Goal: Check status: Check status

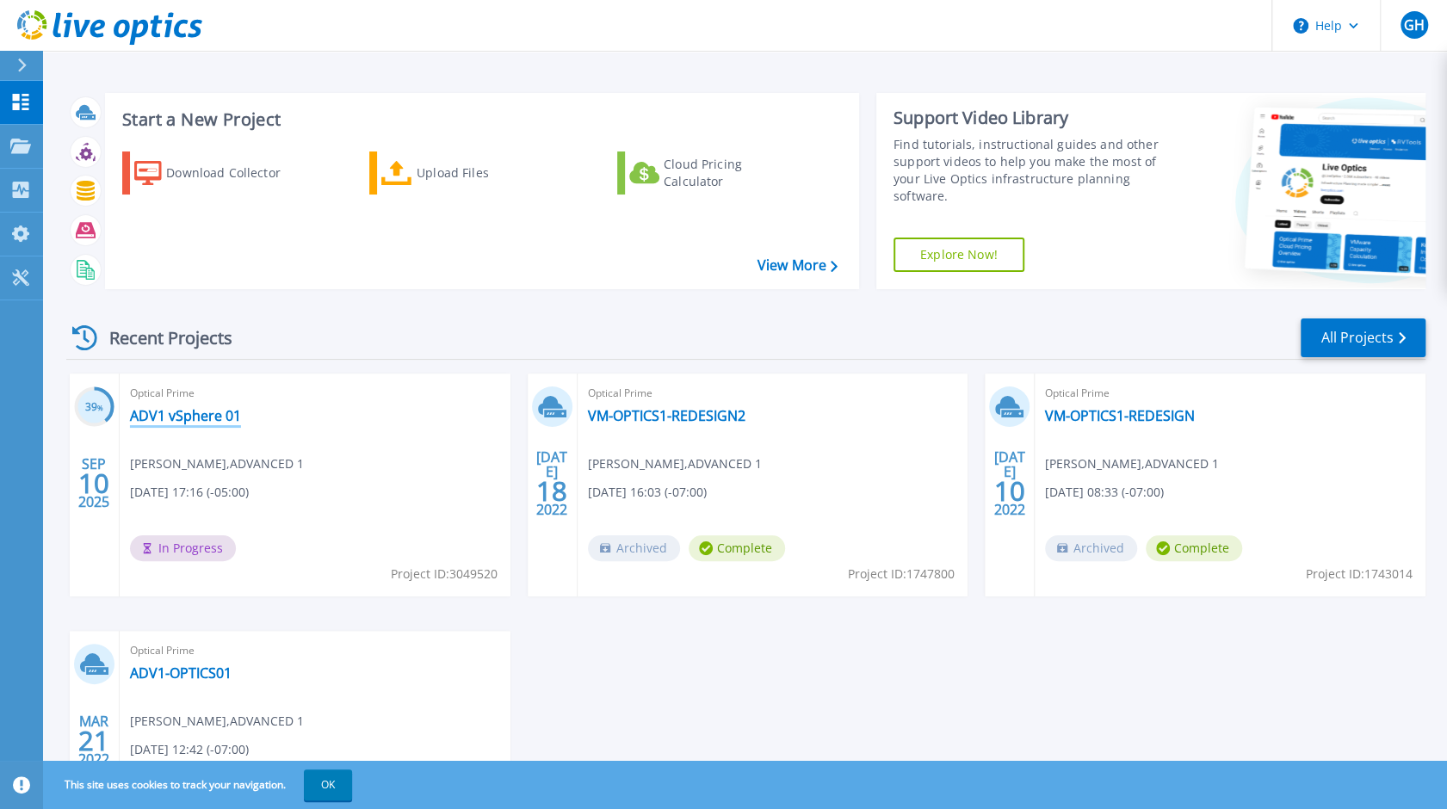
click at [217, 416] on link "ADV1 vSphere 01" at bounding box center [185, 415] width 111 height 17
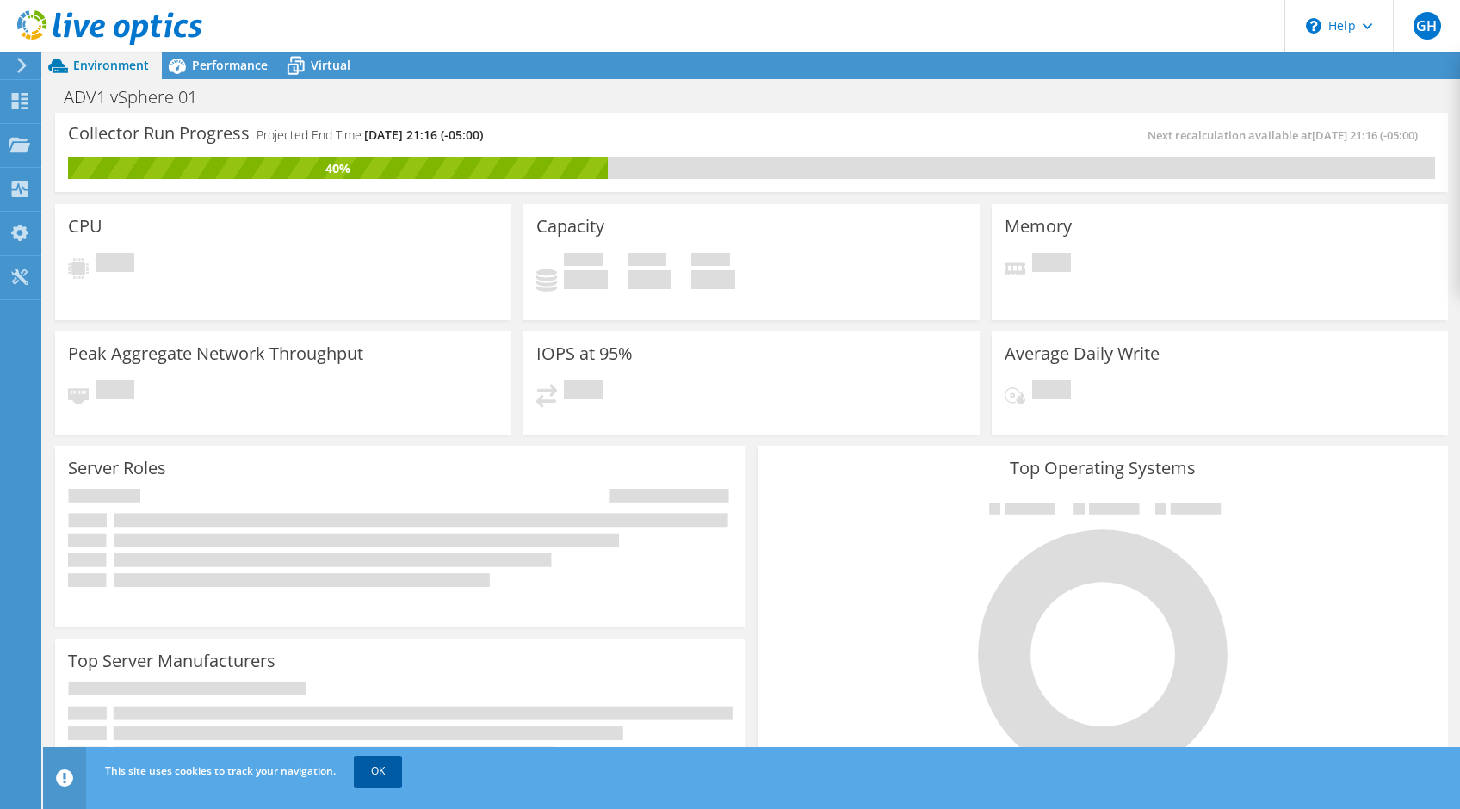
click at [382, 774] on link "OK" at bounding box center [378, 771] width 48 height 31
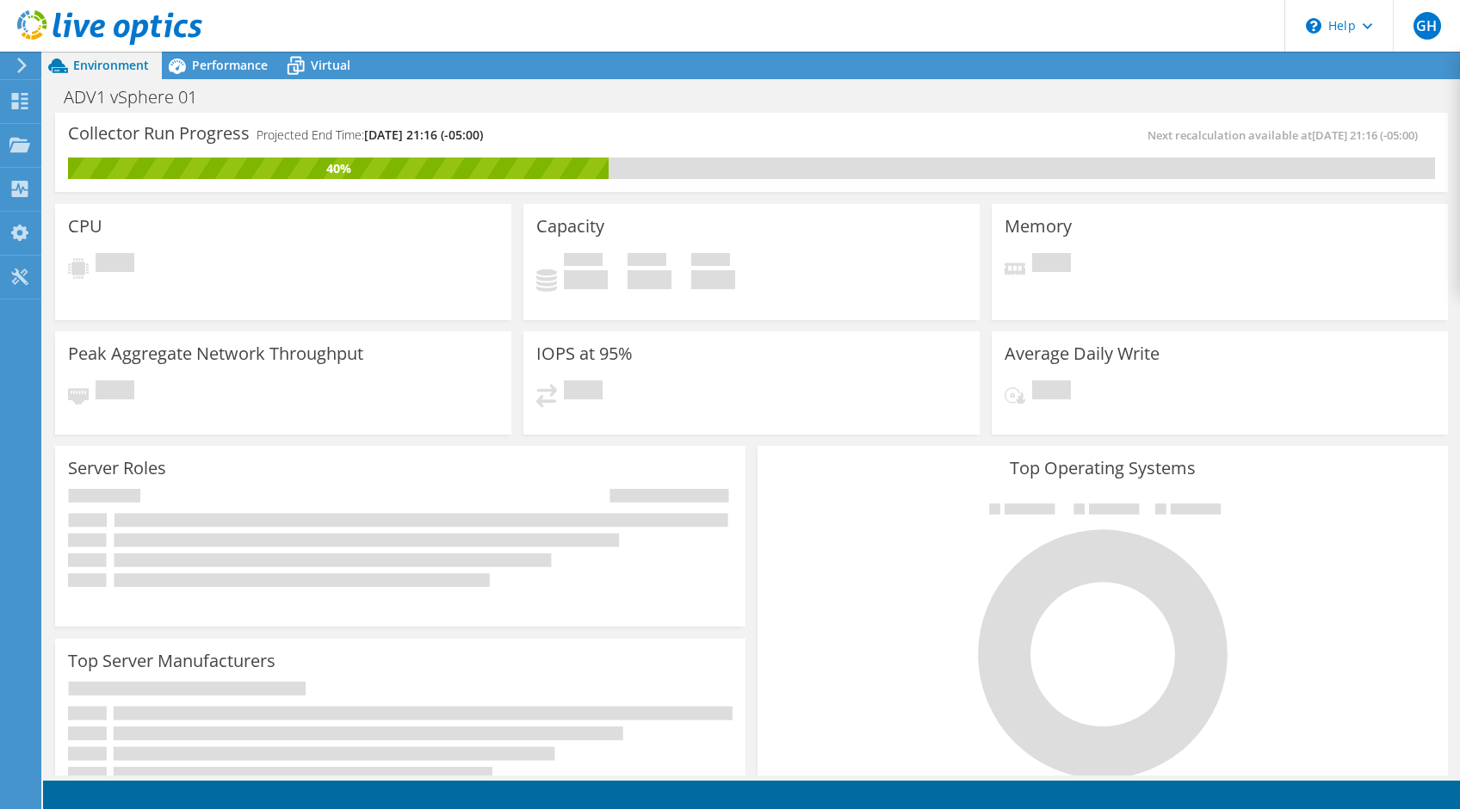
click at [230, 264] on div "Pending" at bounding box center [283, 269] width 430 height 32
click at [235, 66] on span "Performance" at bounding box center [230, 65] width 76 height 16
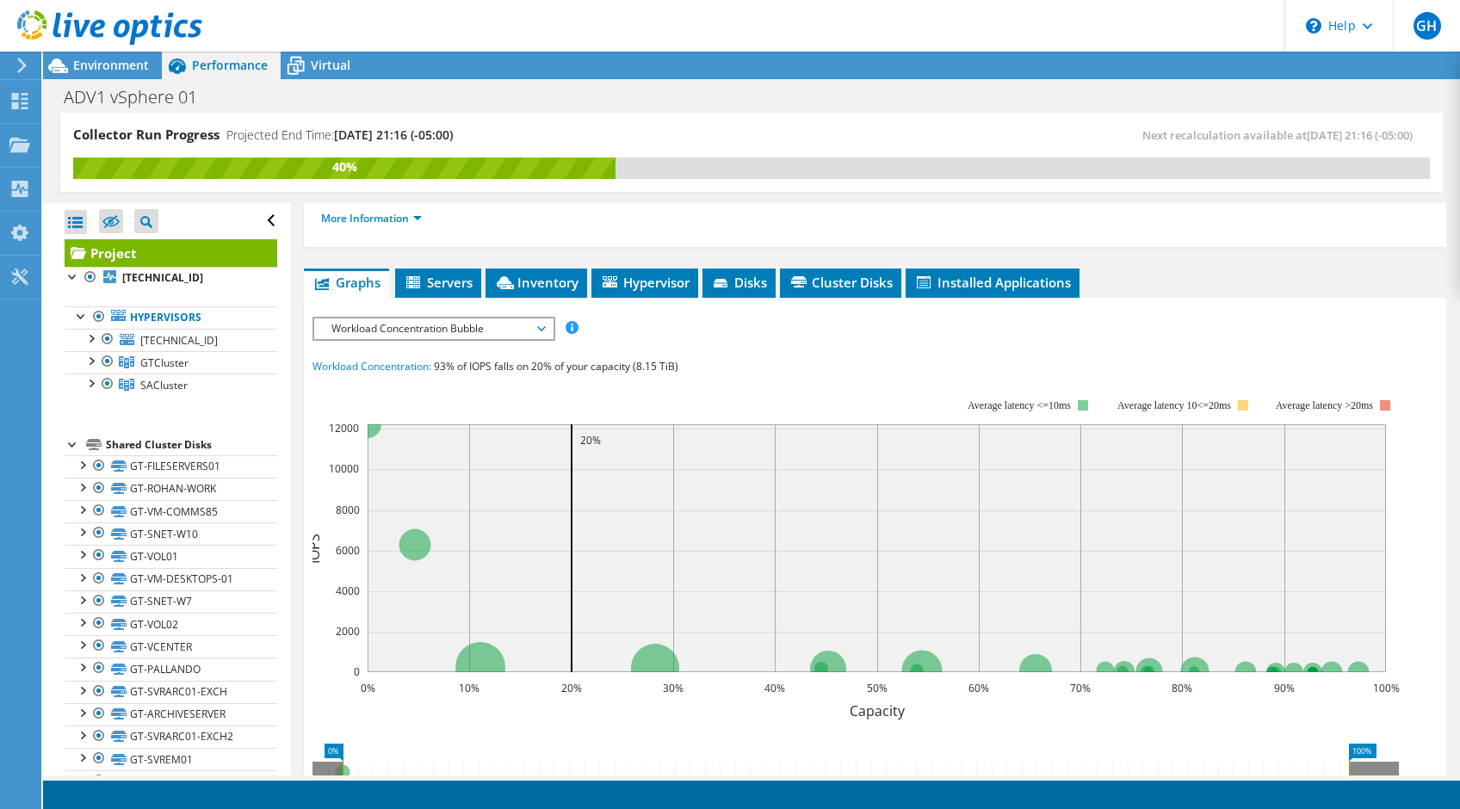
scroll to position [189, 0]
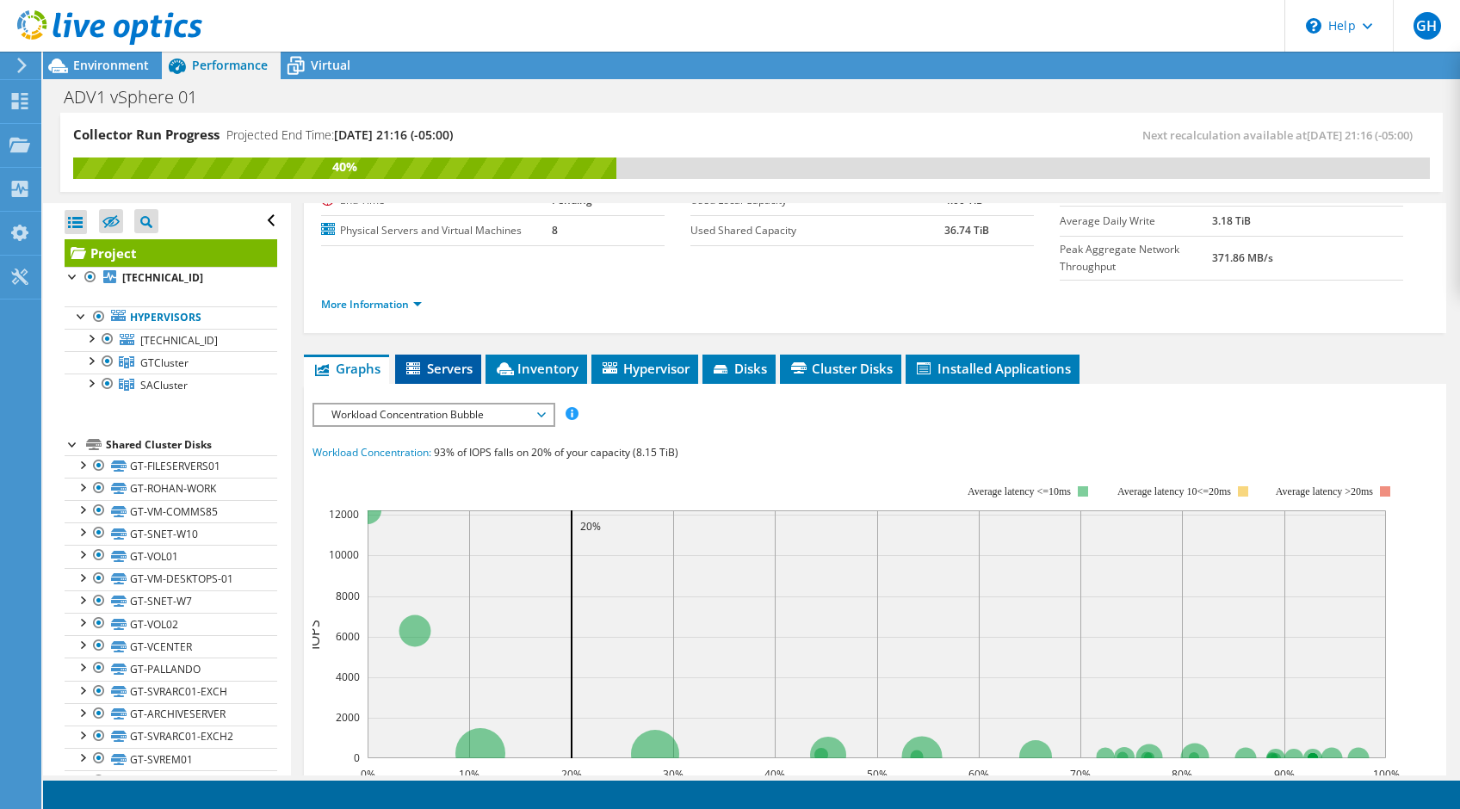
click at [434, 360] on span "Servers" at bounding box center [438, 368] width 69 height 17
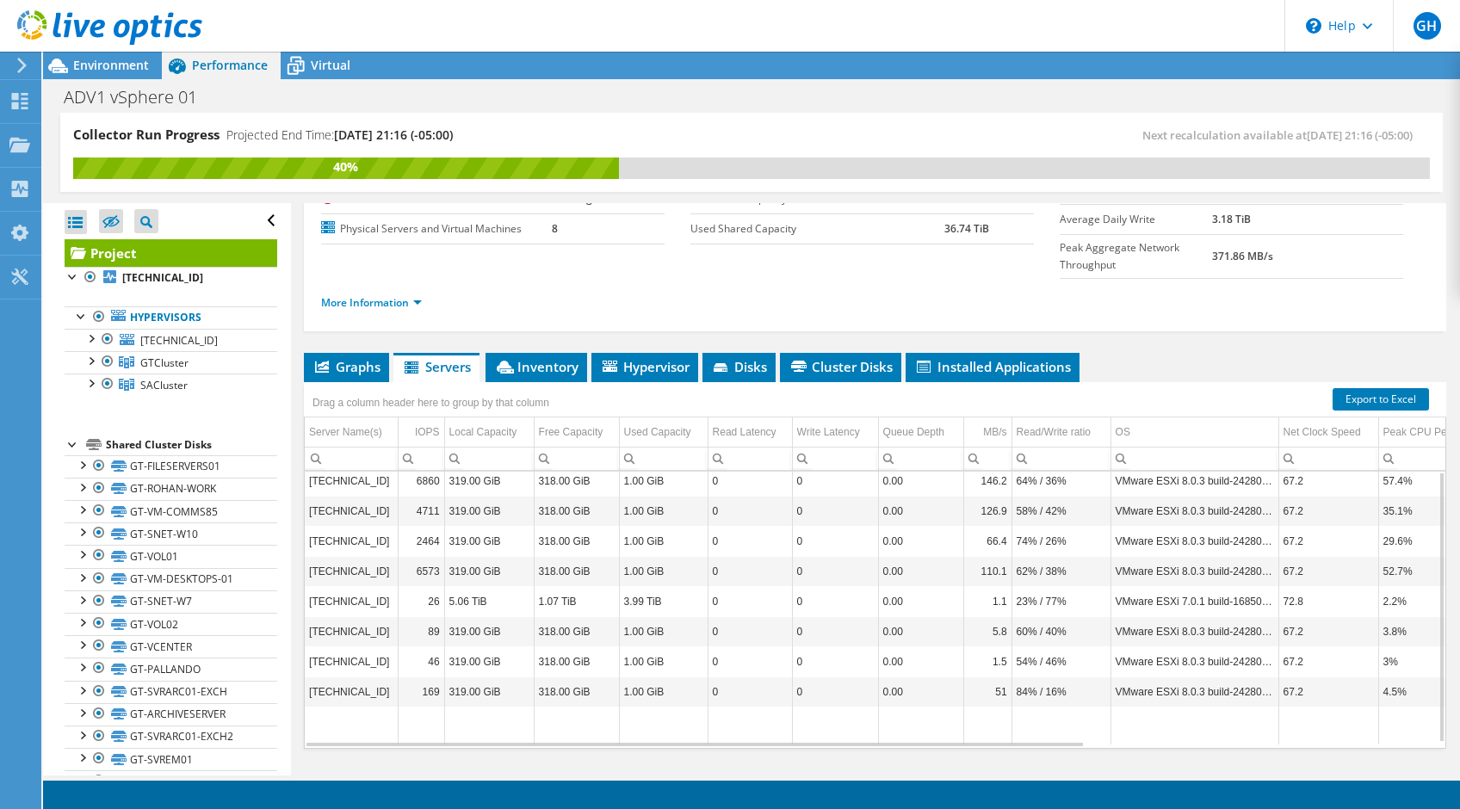
scroll to position [105, 0]
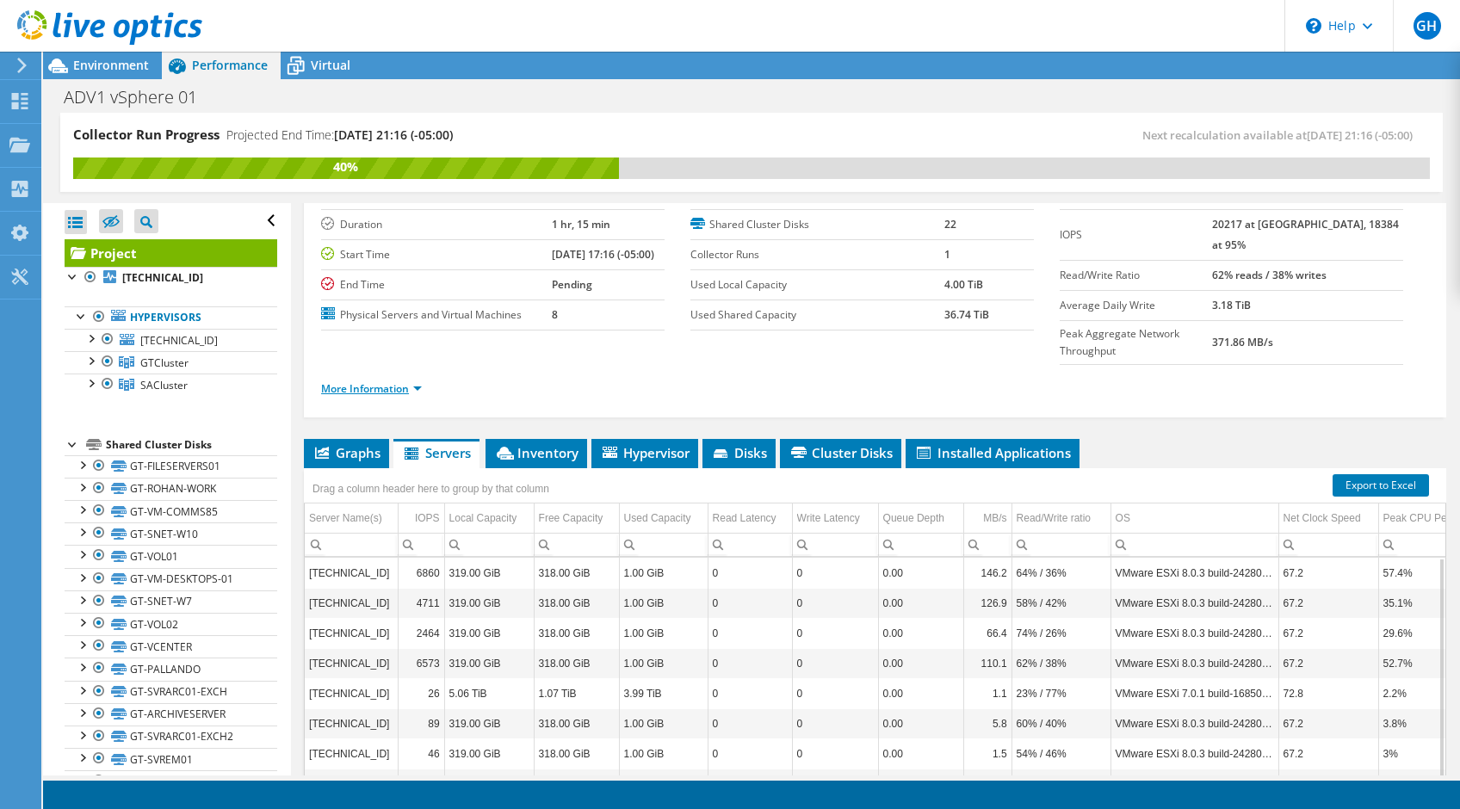
click at [371, 381] on link "More Information" at bounding box center [371, 388] width 101 height 15
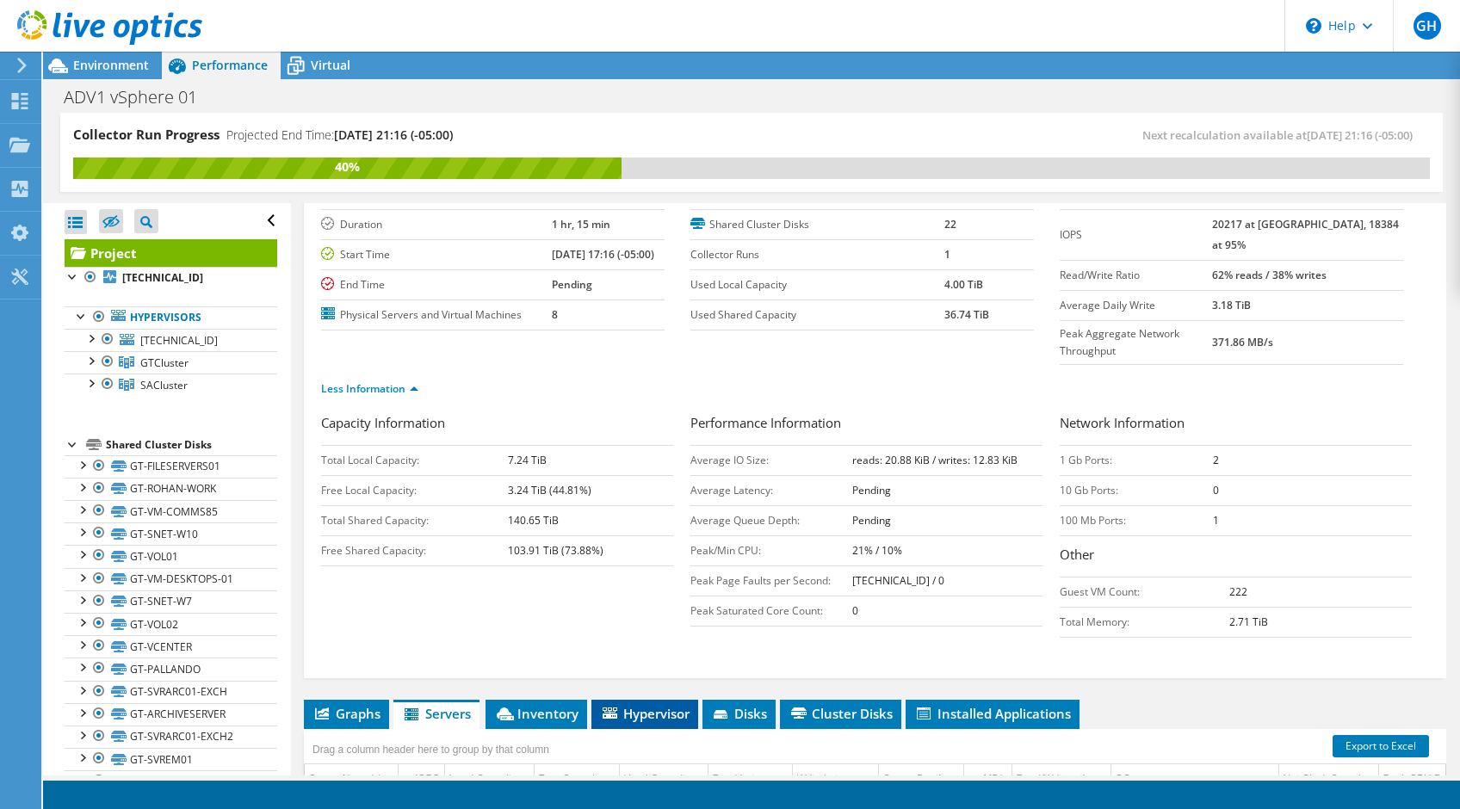
click at [665, 705] on span "Hypervisor" at bounding box center [645, 713] width 90 height 17
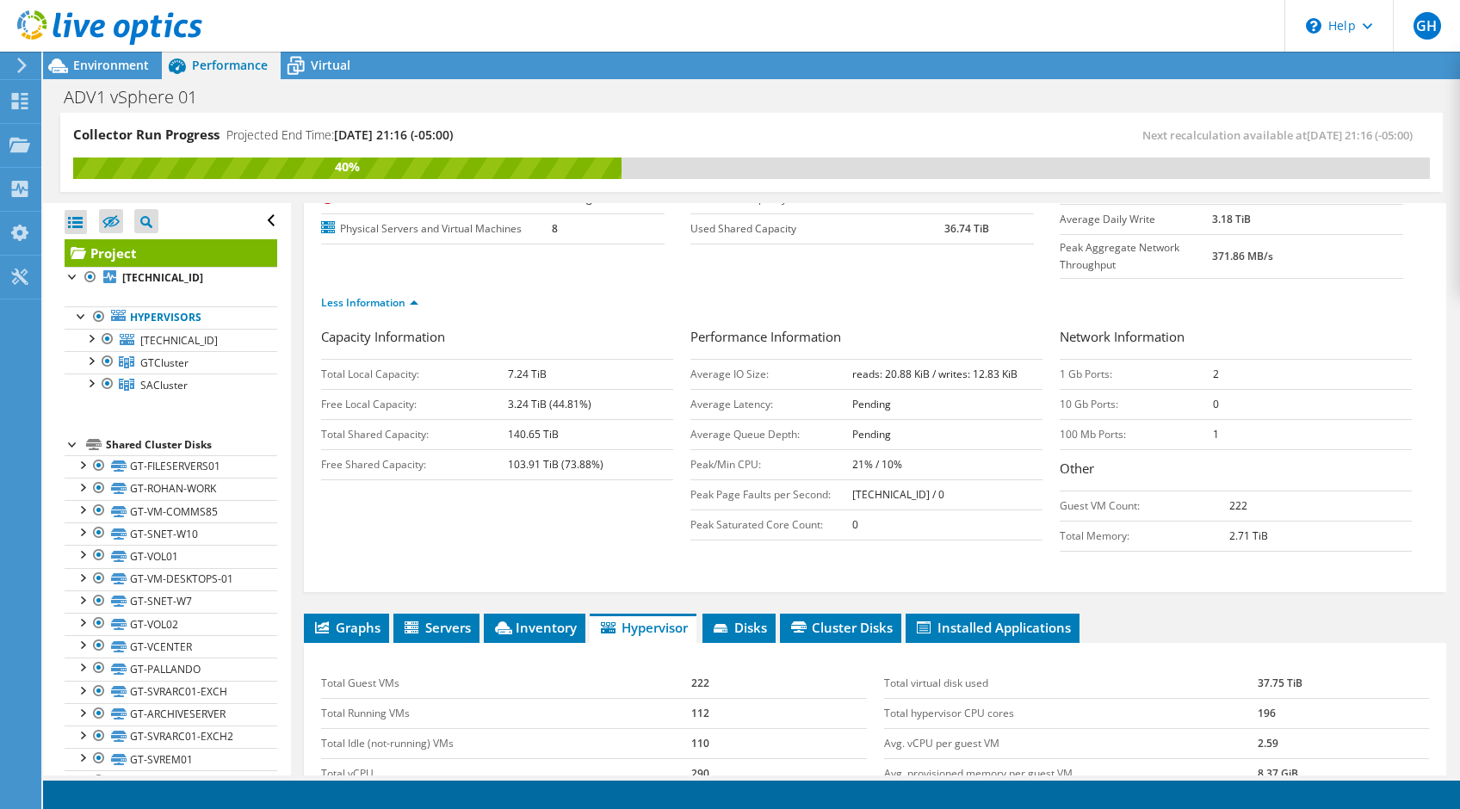
scroll to position [363, 0]
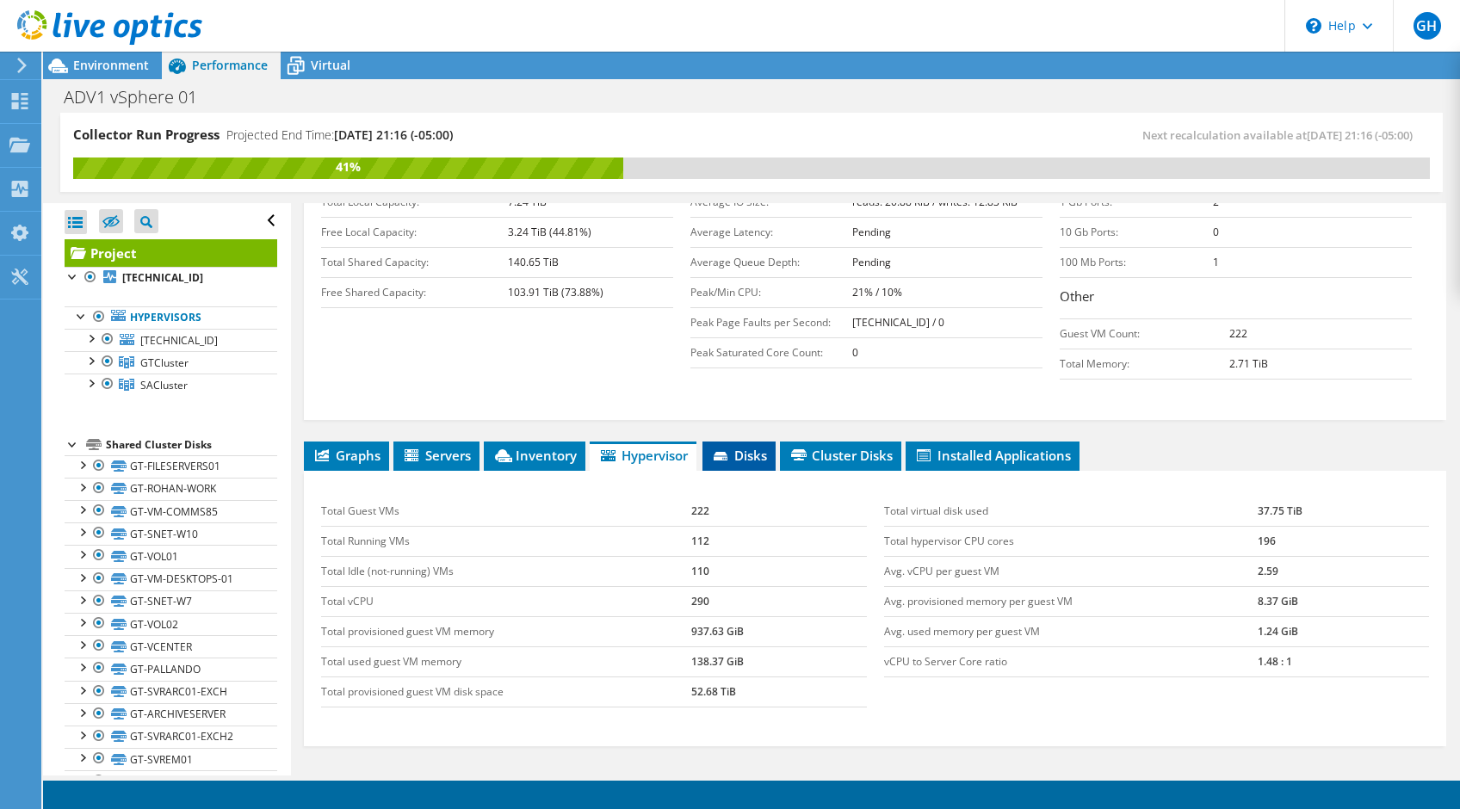
click at [747, 447] on span "Disks" at bounding box center [739, 455] width 56 height 17
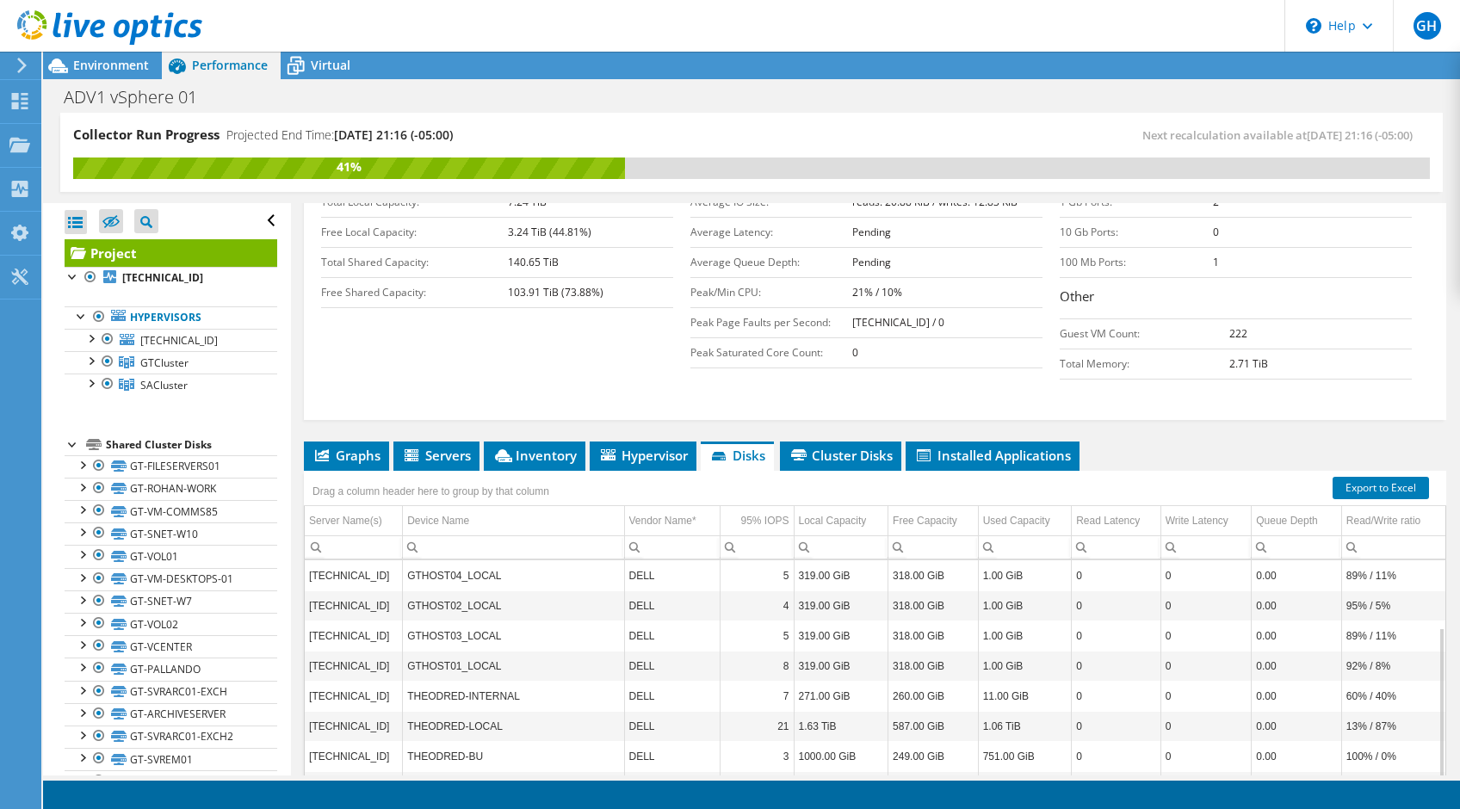
scroll to position [450, 0]
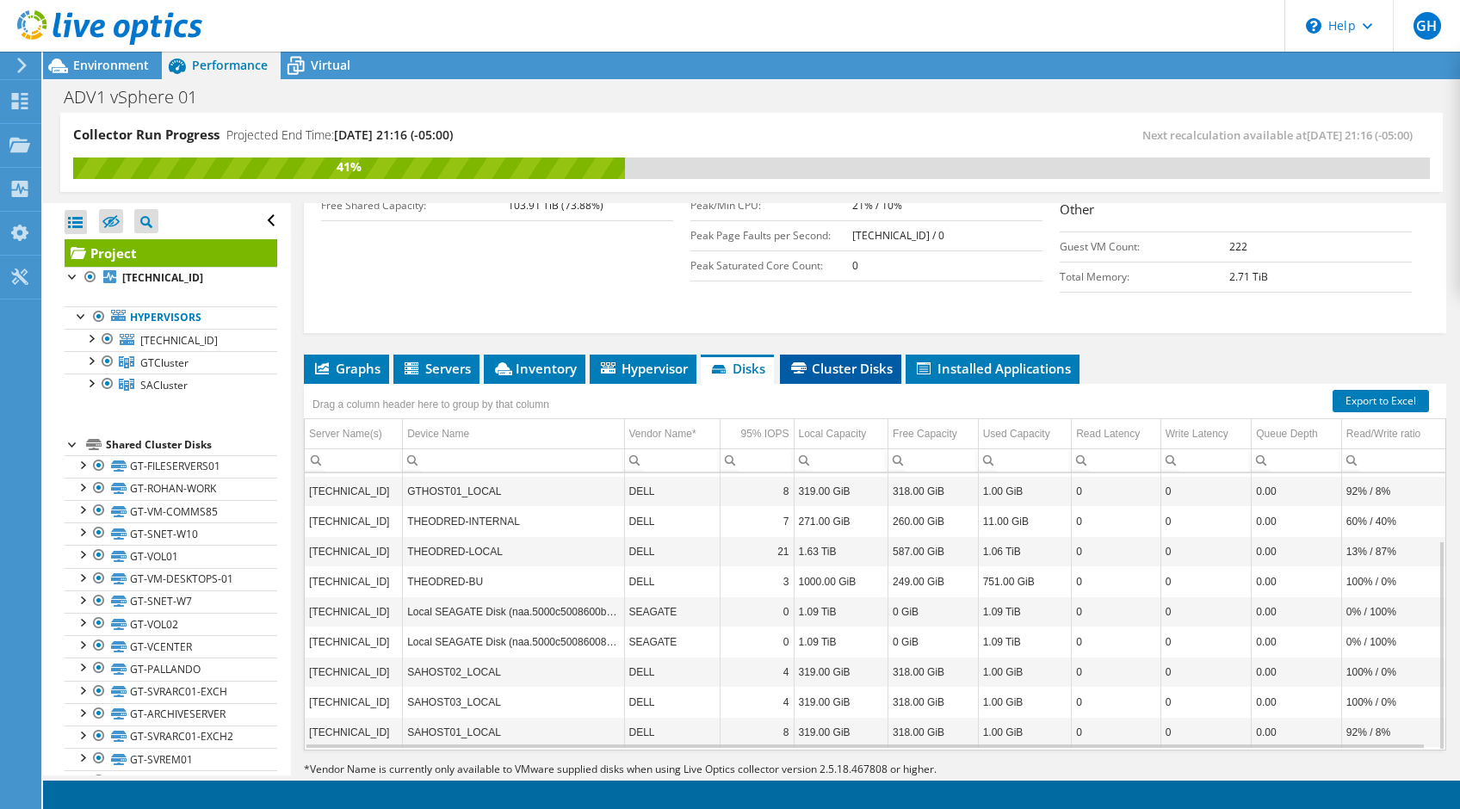
click at [869, 360] on span "Cluster Disks" at bounding box center [841, 368] width 104 height 17
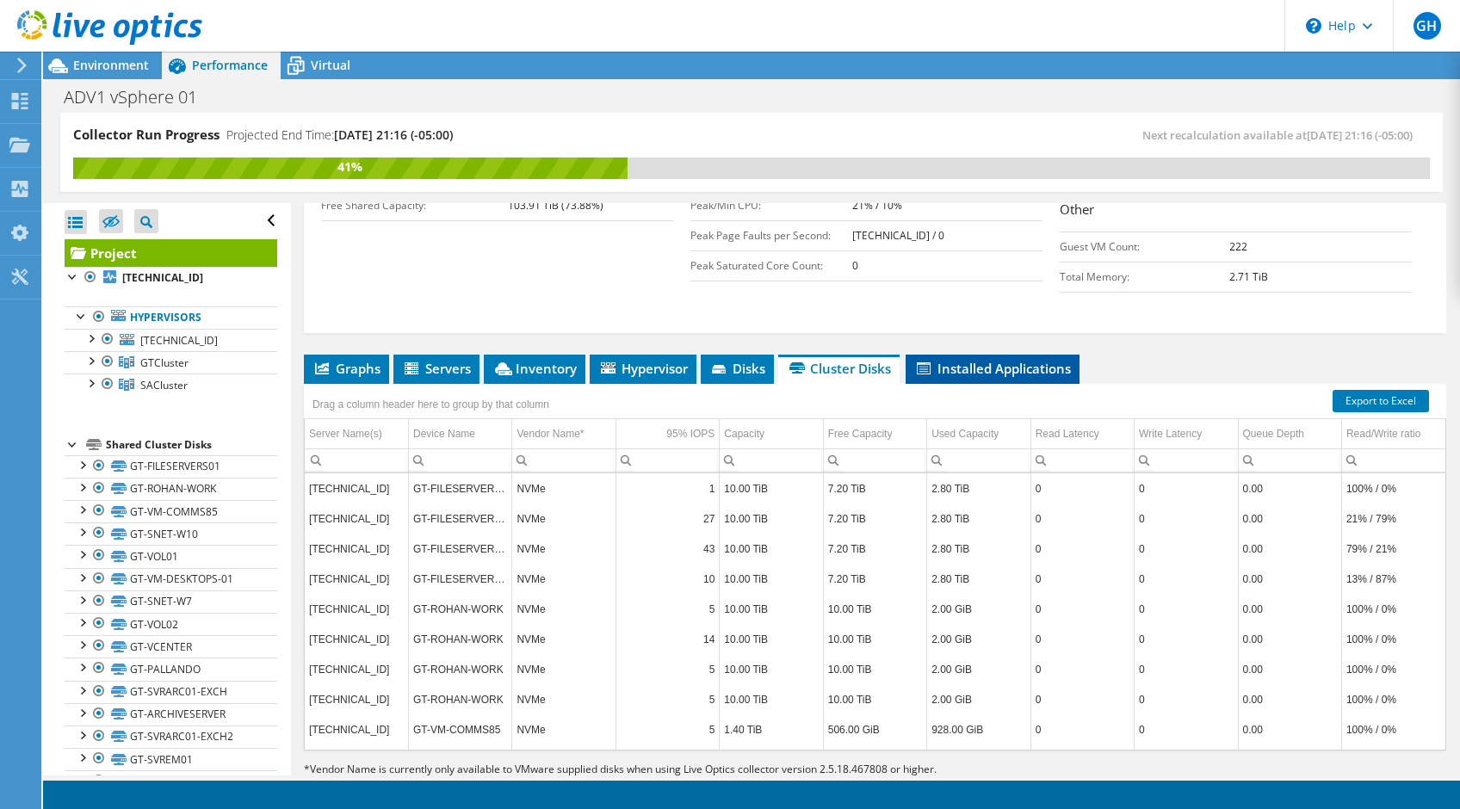
click at [1019, 360] on span "Installed Applications" at bounding box center [992, 368] width 157 height 17
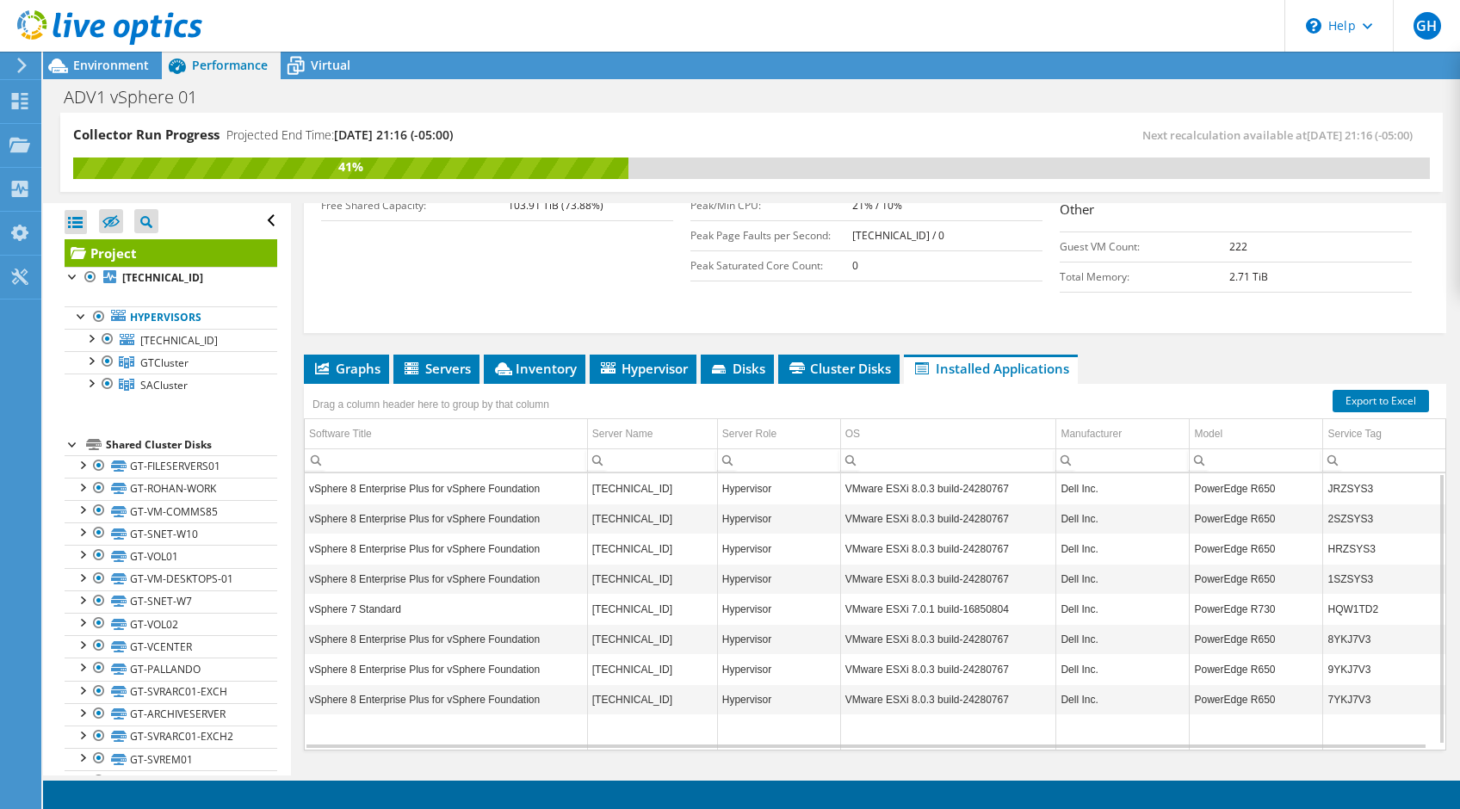
scroll to position [192, 0]
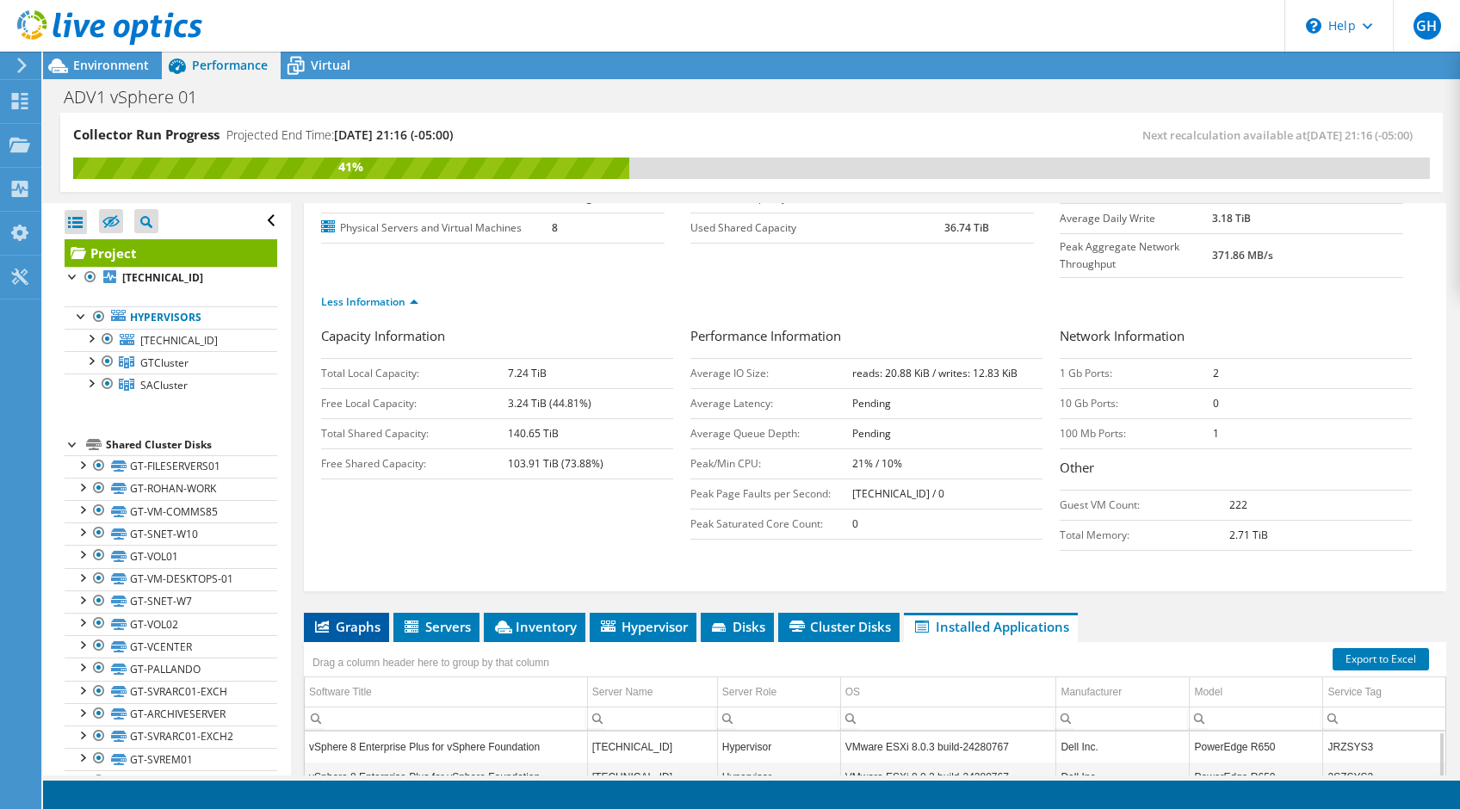
click at [357, 618] on span "Graphs" at bounding box center [346, 626] width 68 height 17
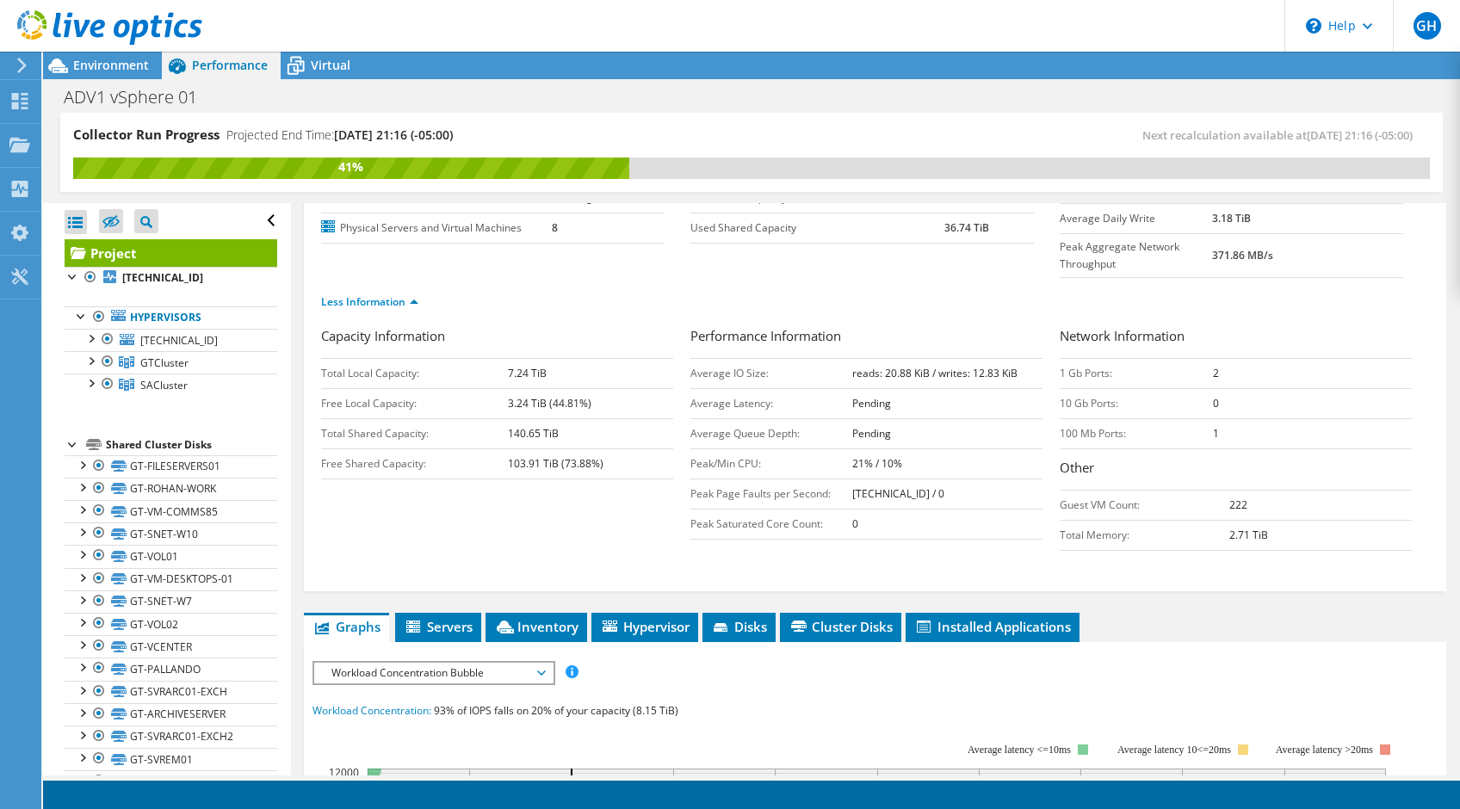
scroll to position [364, 0]
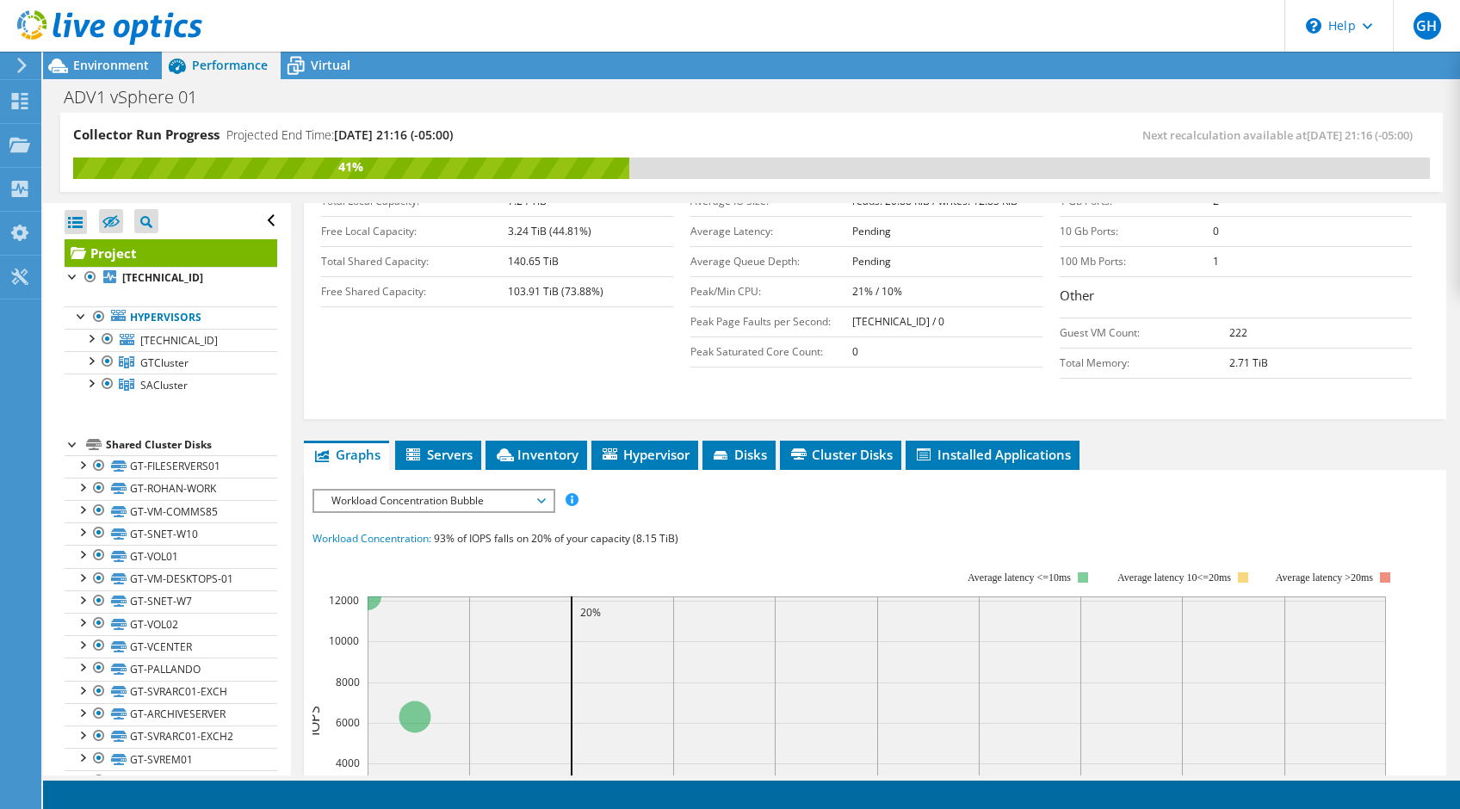
click at [546, 491] on span "Workload Concentration Bubble" at bounding box center [433, 501] width 238 height 21
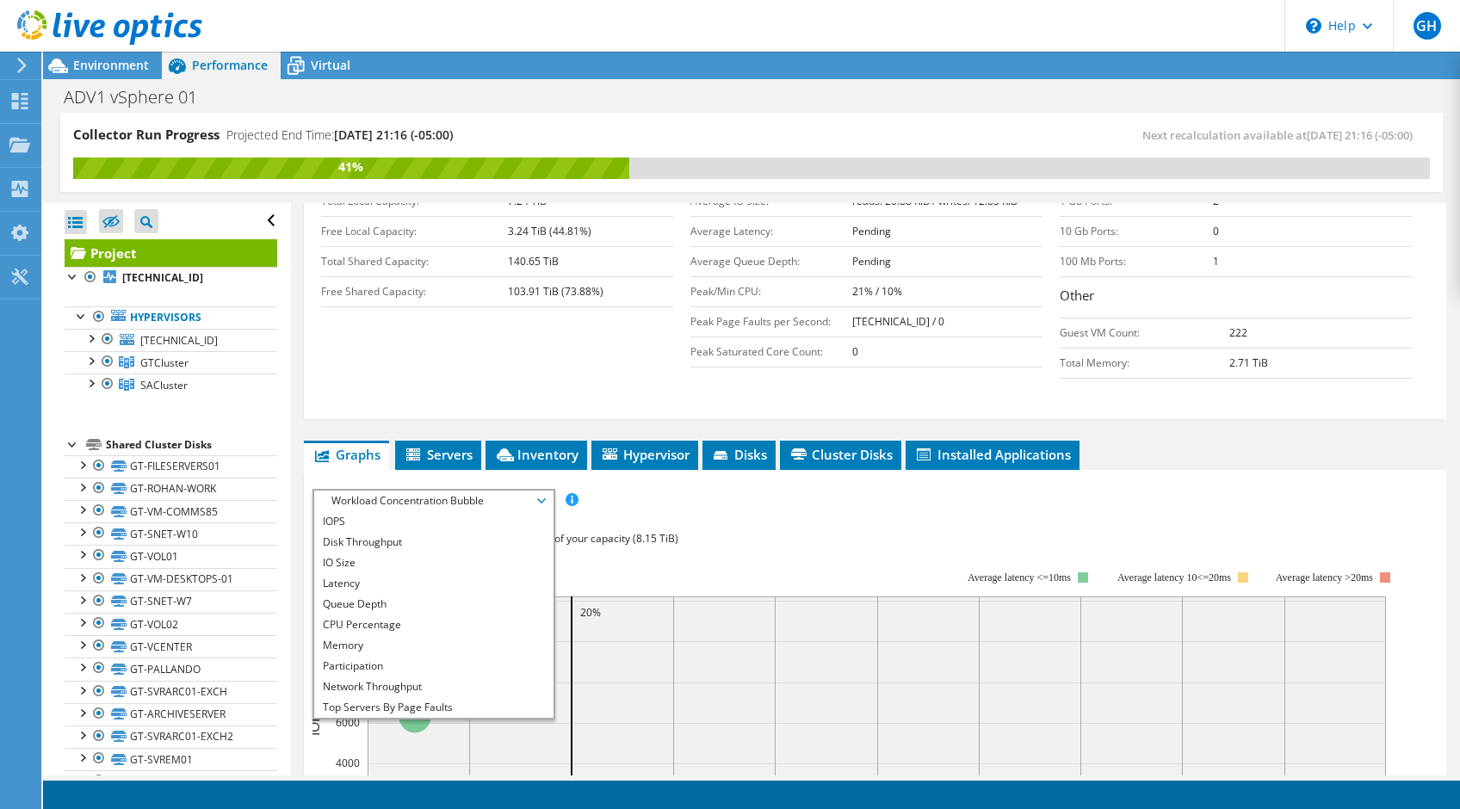
click at [546, 491] on span "Workload Concentration Bubble" at bounding box center [433, 501] width 238 height 21
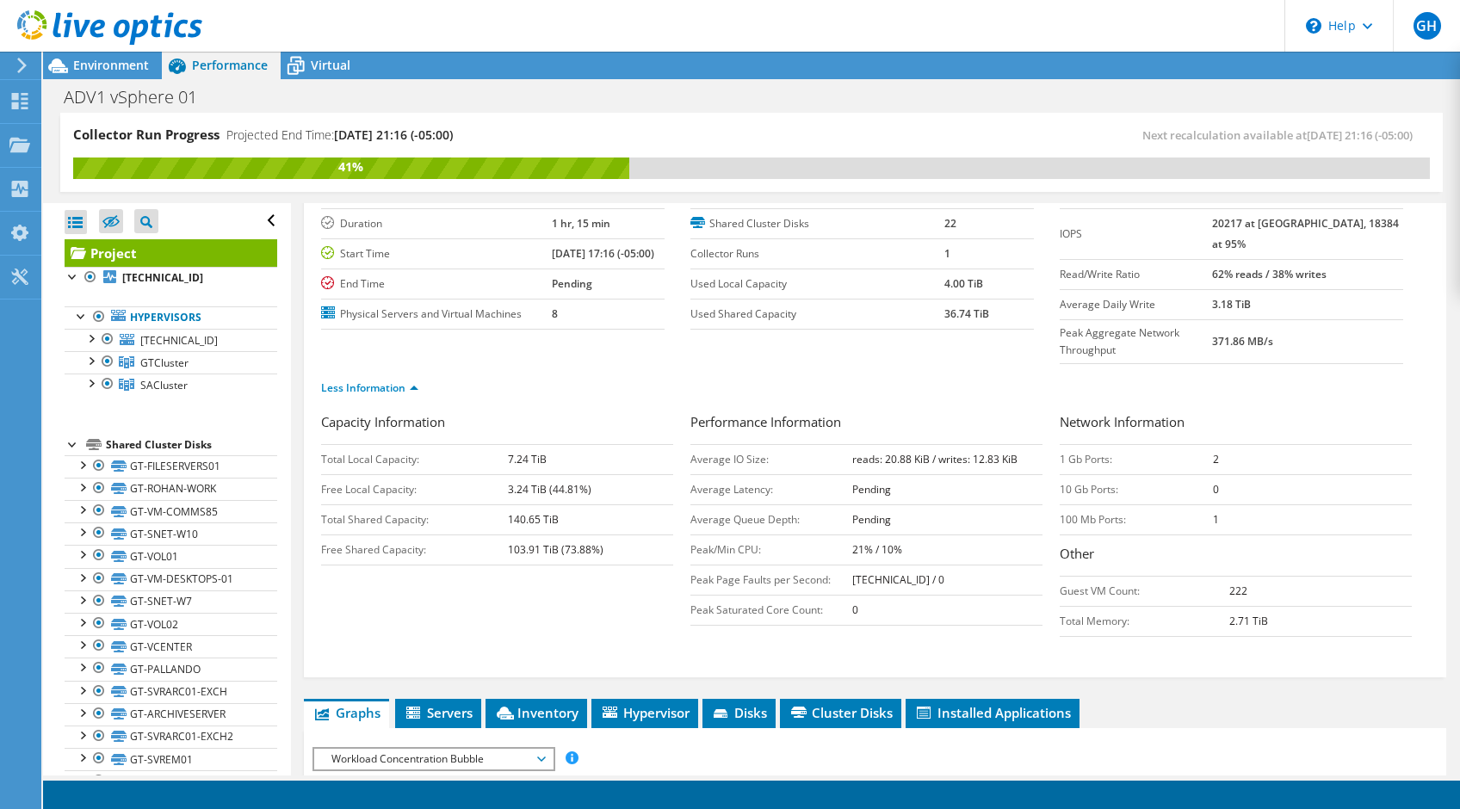
scroll to position [0, 0]
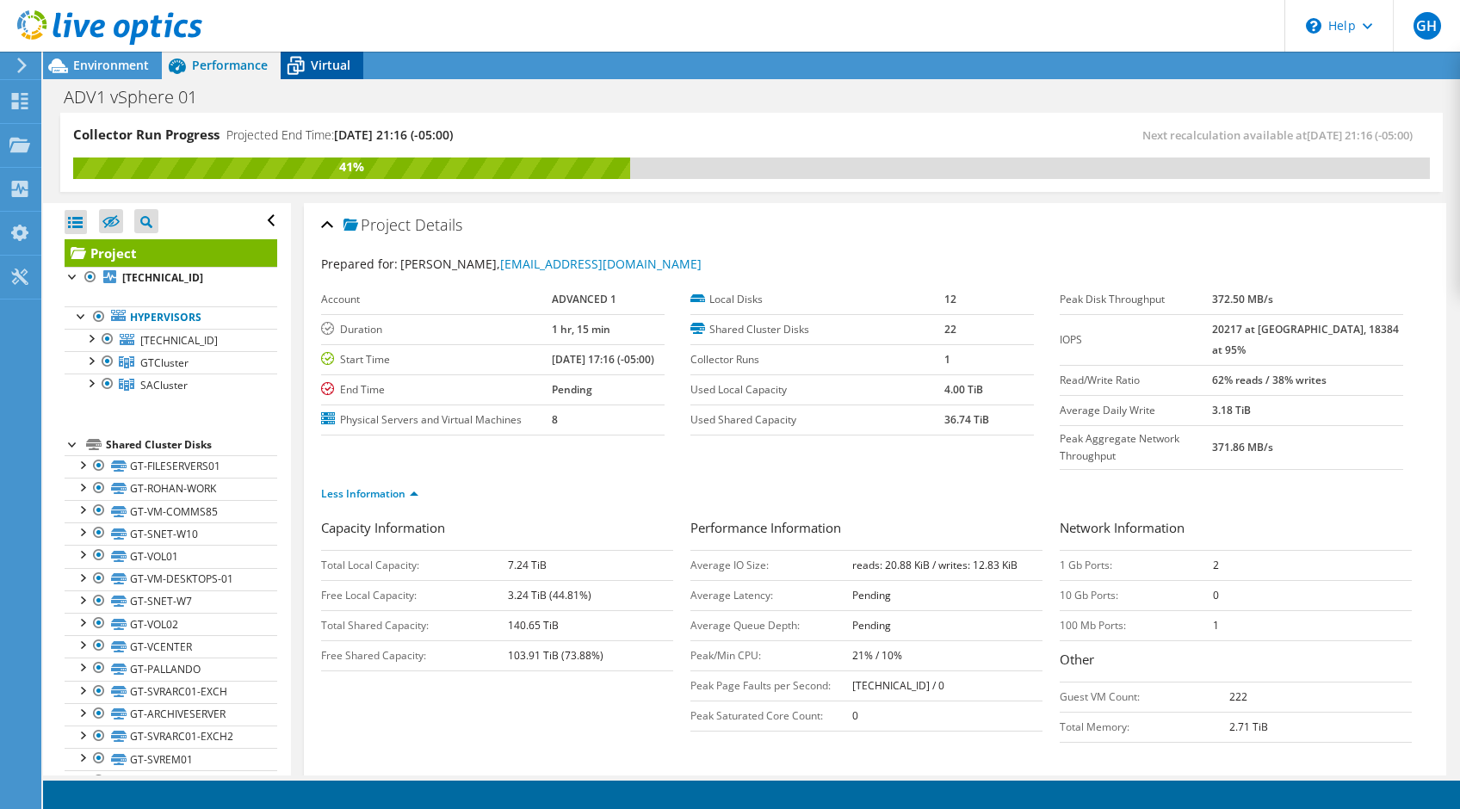
click at [324, 69] on span "Virtual" at bounding box center [331, 65] width 40 height 16
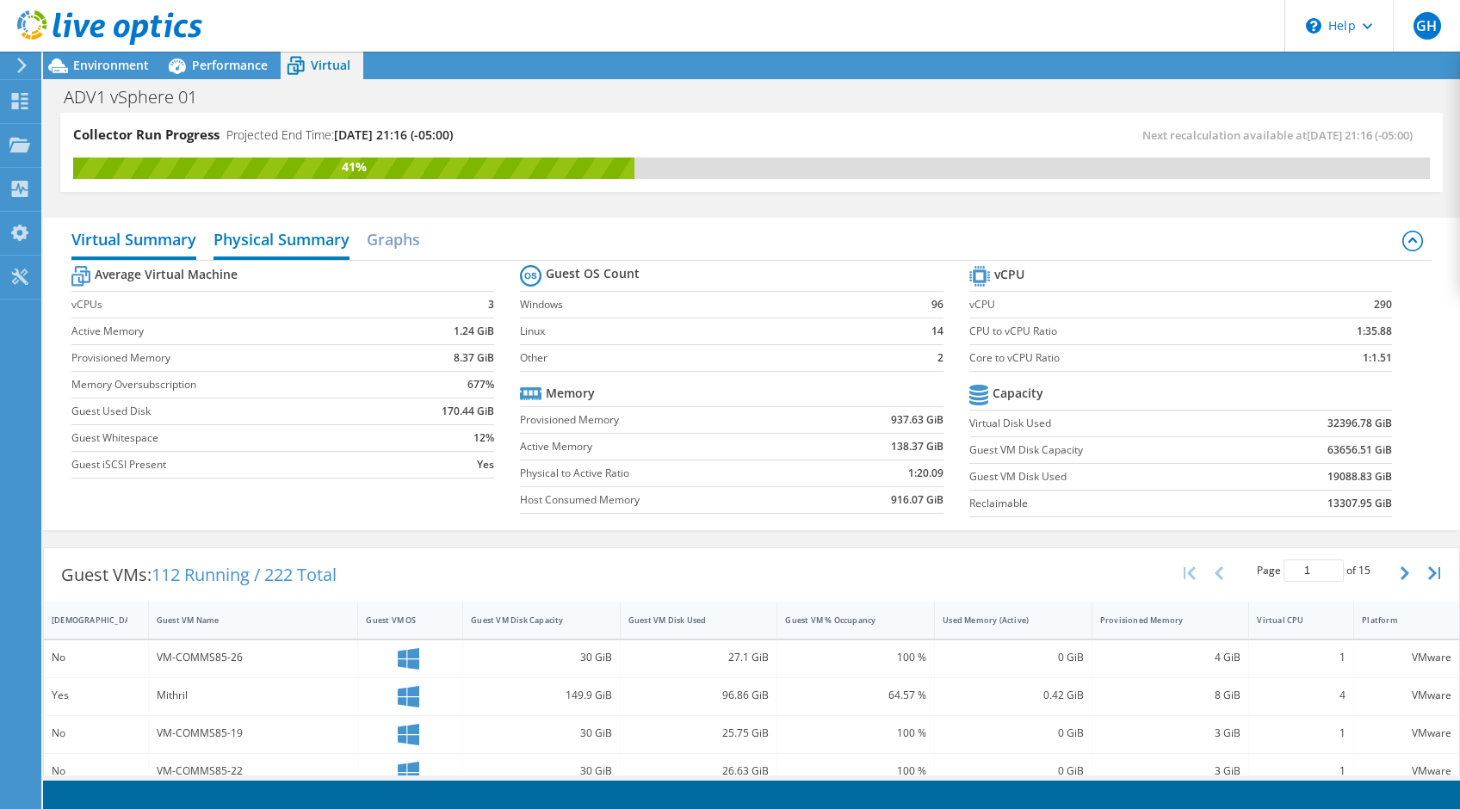
click at [280, 238] on h2 "Physical Summary" at bounding box center [281, 241] width 136 height 38
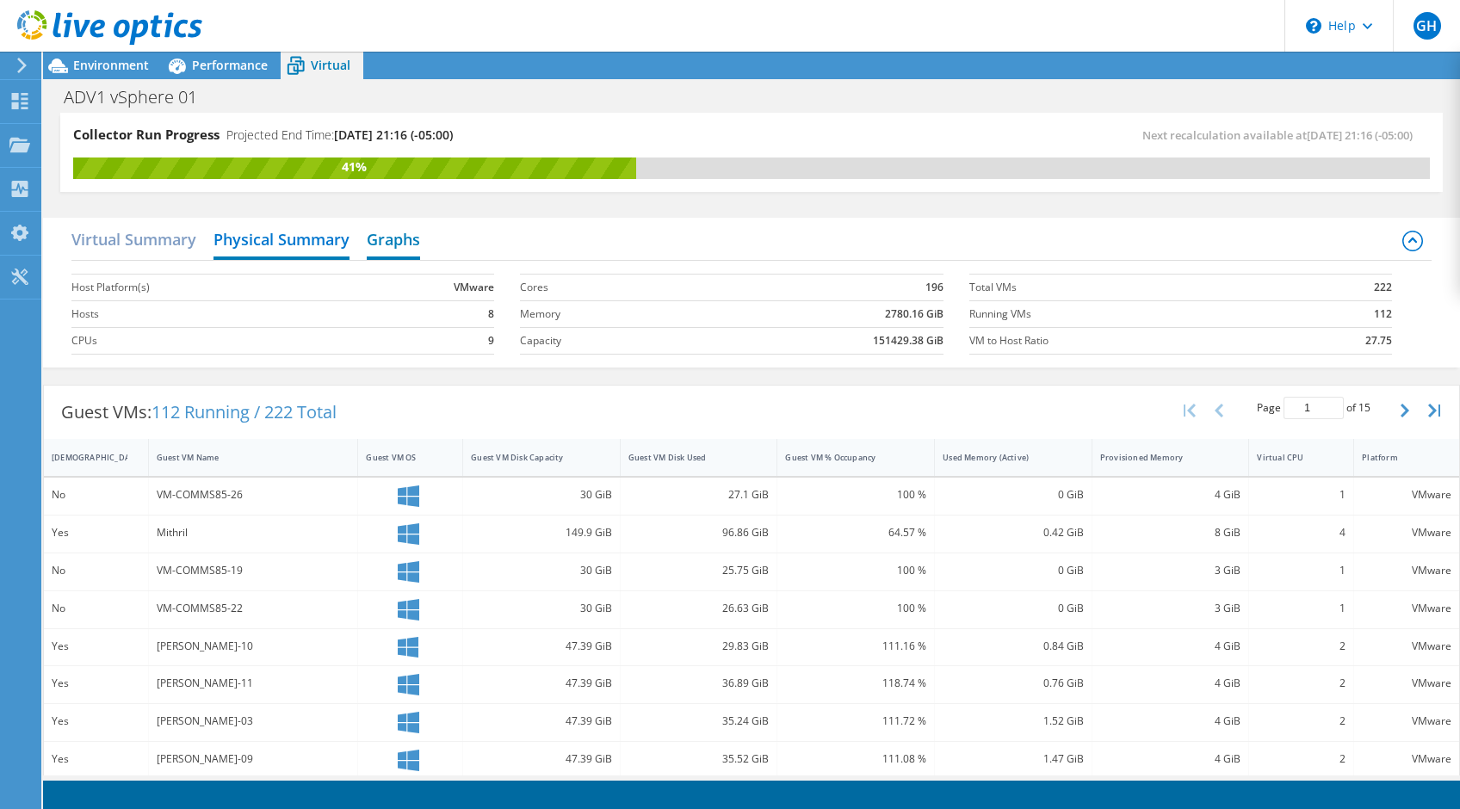
click at [413, 246] on h2 "Graphs" at bounding box center [393, 241] width 53 height 38
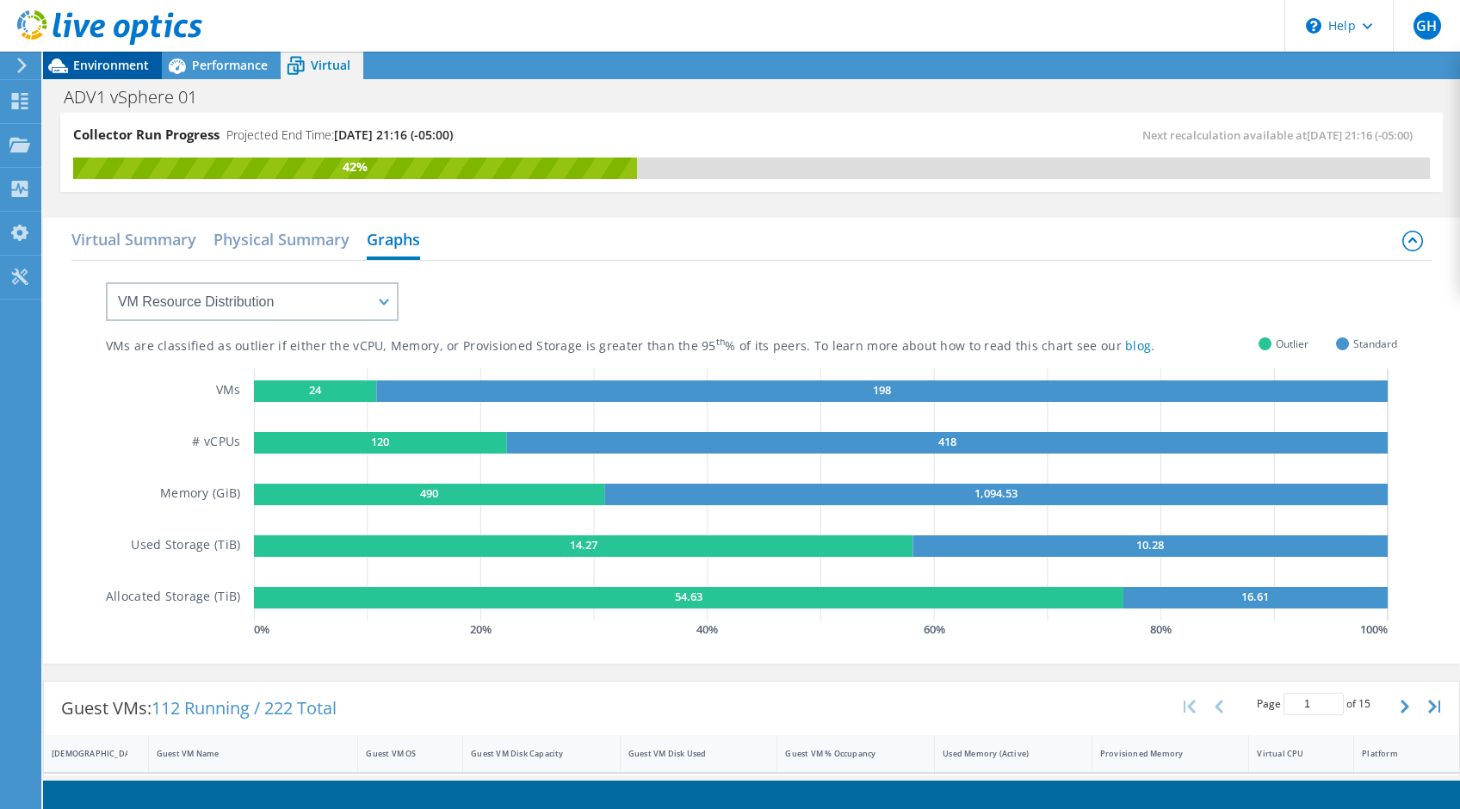
click at [95, 61] on span "Environment" at bounding box center [111, 65] width 76 height 16
